Goal: Transaction & Acquisition: Purchase product/service

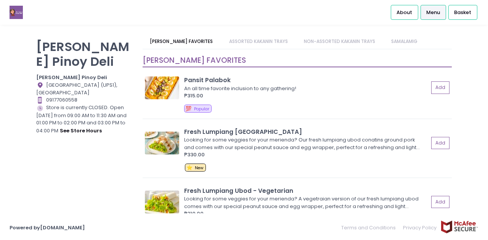
click at [259, 42] on link "ASSORTED KAKANIN TRAYS" at bounding box center [258, 41] width 74 height 14
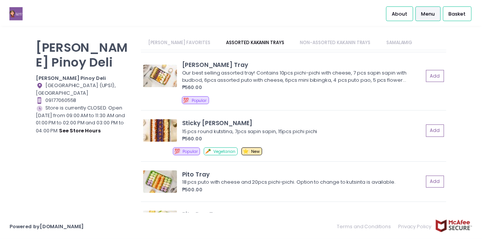
scroll to position [441, 0]
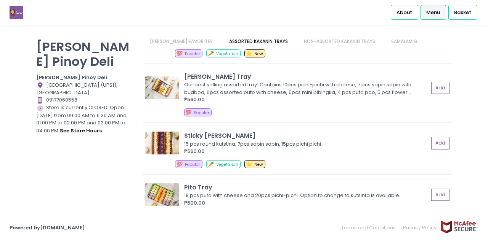
click at [192, 186] on div "Pito Tray" at bounding box center [306, 187] width 244 height 9
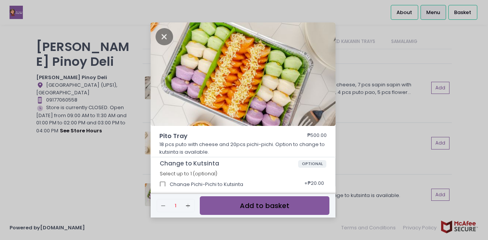
click at [273, 205] on button "Add to basket" at bounding box center [265, 206] width 130 height 19
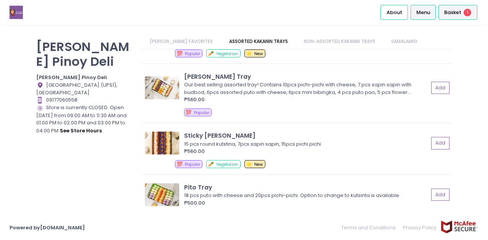
click at [453, 14] on span "Basket" at bounding box center [452, 13] width 17 height 8
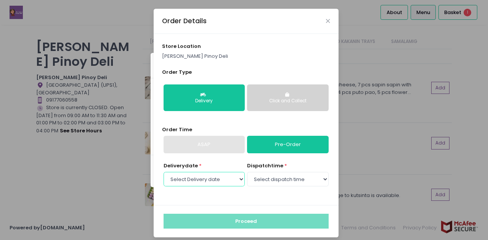
click at [221, 173] on select "Select Delivery date [DATE] [DATE] [DATE] [DATE] [DATE] [DATE]" at bounding box center [203, 179] width 81 height 14
select select "[DATE]"
click at [163, 172] on select "Select Delivery date [DATE] [DATE] [DATE] [DATE] [DATE] [DATE]" at bounding box center [203, 179] width 81 height 14
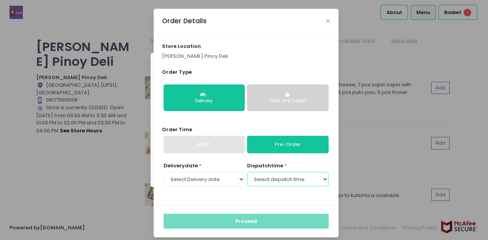
click at [282, 181] on select "Select dispatch time 09:00 AM - 09:30 AM 09:30 AM - 10:00 AM 10:00 AM - 10:30 A…" at bounding box center [287, 179] width 81 height 14
select select "09:00"
click at [247, 172] on select "Select dispatch time 09:00 AM - 09:30 AM 09:30 AM - 10:00 AM 10:00 AM - 10:30 A…" at bounding box center [287, 179] width 81 height 14
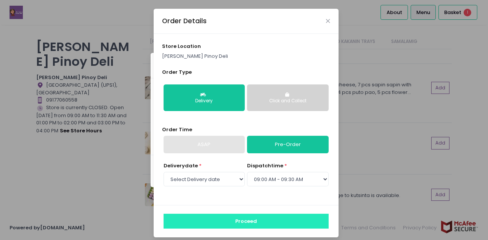
click at [254, 219] on button "Proceed" at bounding box center [245, 221] width 165 height 14
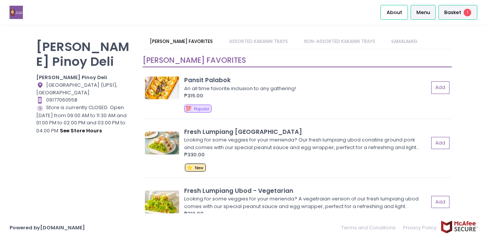
click at [448, 14] on span "Basket" at bounding box center [452, 13] width 17 height 8
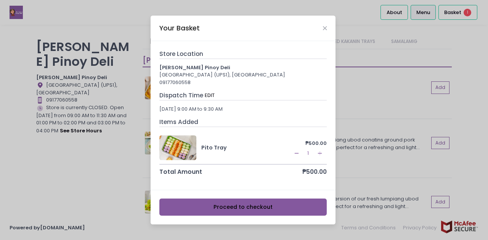
click at [249, 209] on button "Proceed to checkout" at bounding box center [243, 207] width 168 height 17
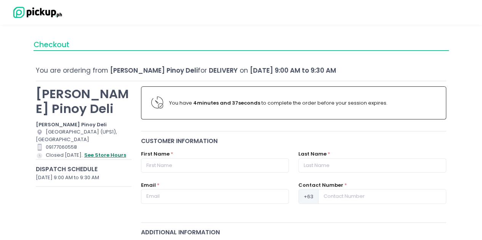
click at [104, 158] on button "see store hours" at bounding box center [105, 155] width 43 height 8
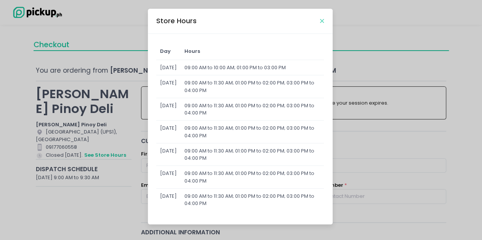
click at [323, 20] on button "Close" at bounding box center [322, 21] width 4 height 4
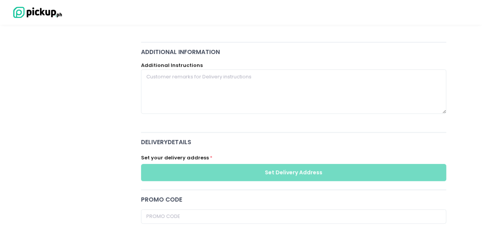
scroll to position [24, 0]
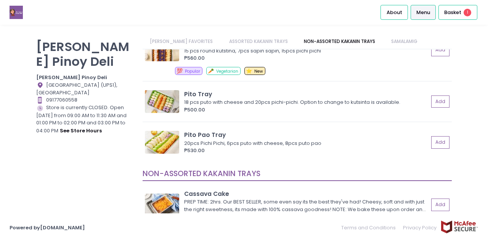
scroll to position [609, 0]
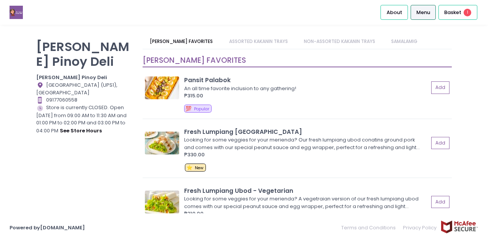
click at [427, 14] on span "Menu" at bounding box center [423, 13] width 14 height 8
click at [391, 11] on span "About" at bounding box center [394, 13] width 16 height 8
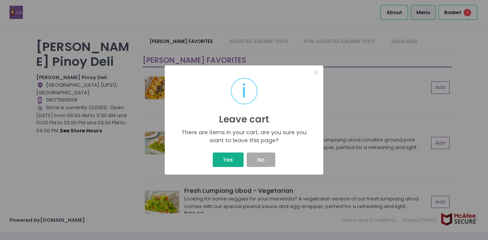
click at [232, 161] on button "Yes" at bounding box center [228, 160] width 30 height 14
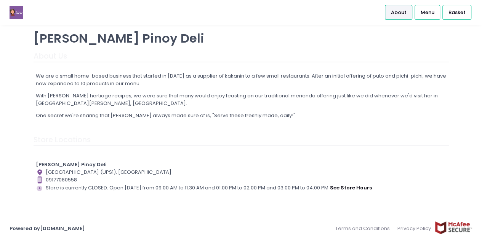
scroll to position [9, 0]
click at [16, 16] on img at bounding box center [16, 12] width 13 height 13
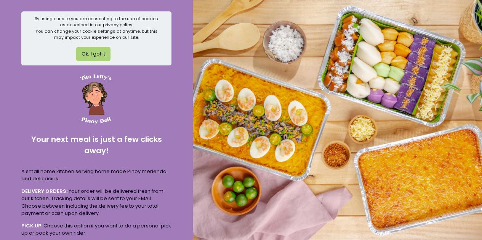
click at [104, 52] on button "Ok, I got it" at bounding box center [93, 54] width 34 height 14
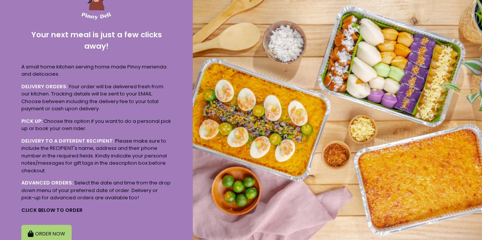
scroll to position [87, 0]
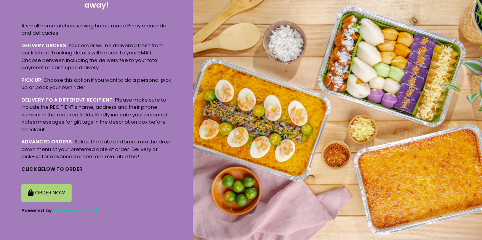
click at [44, 193] on button "ORDER NOW" at bounding box center [46, 193] width 50 height 18
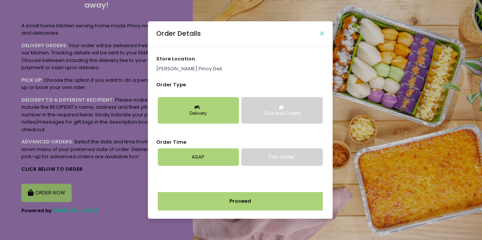
click at [320, 34] on button "Close" at bounding box center [322, 34] width 4 height 4
